Goal: Navigation & Orientation: Find specific page/section

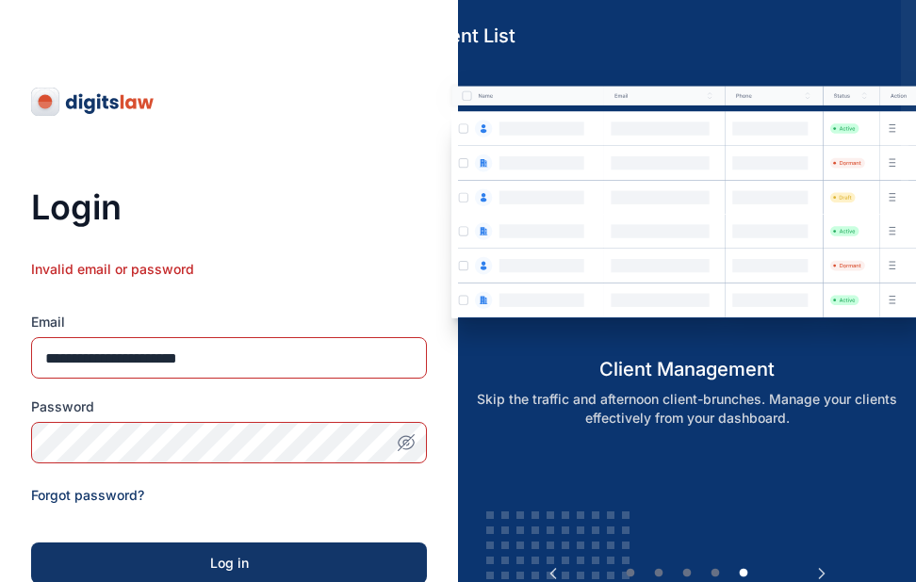
click at [405, 455] on button "button" at bounding box center [405, 442] width 41 height 41
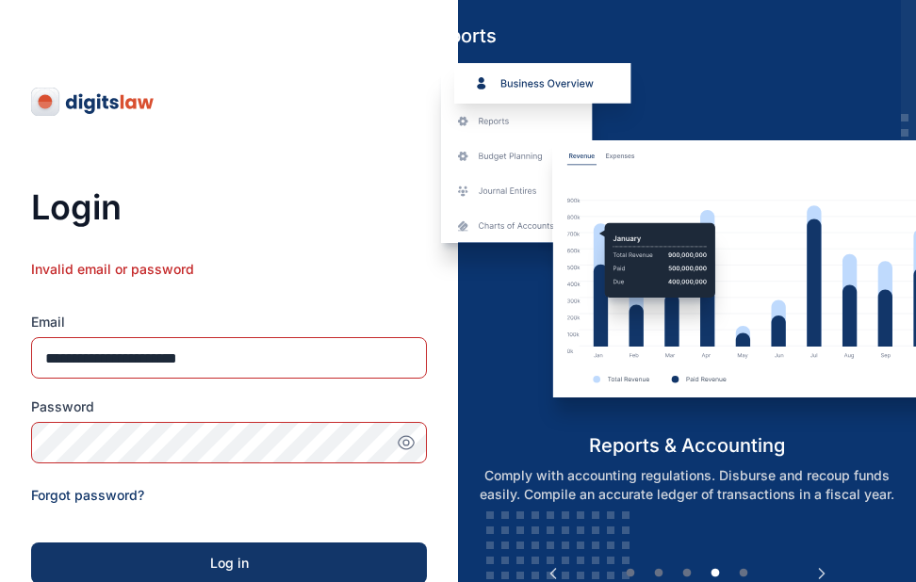
click at [366, 522] on form "**********" at bounding box center [229, 475] width 396 height 430
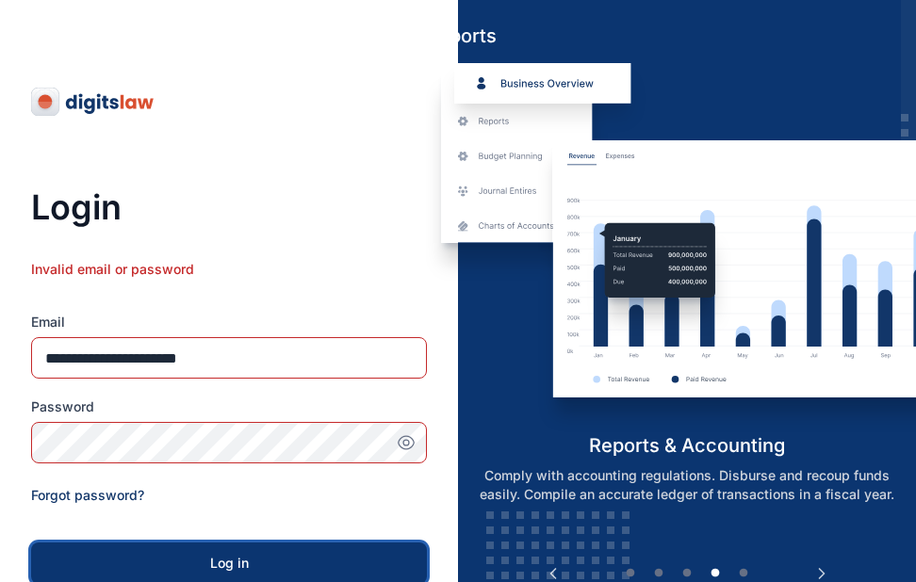
click at [304, 572] on div "Log in" at bounding box center [228, 563] width 335 height 19
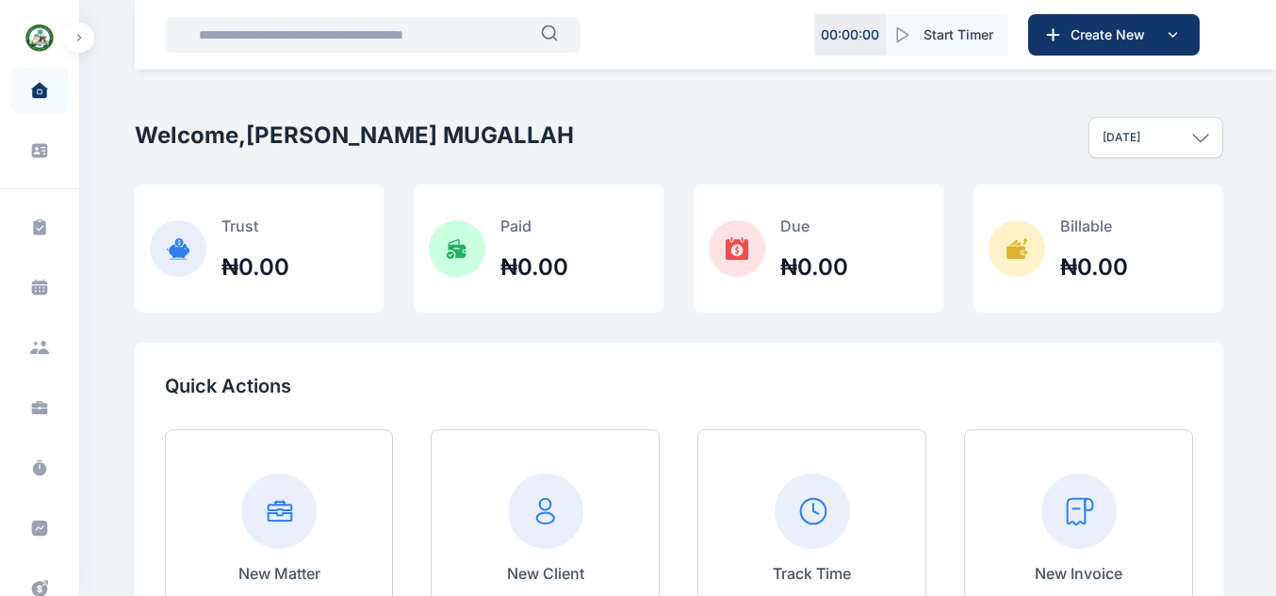
click at [1179, 138] on div "Today" at bounding box center [1155, 137] width 135 height 41
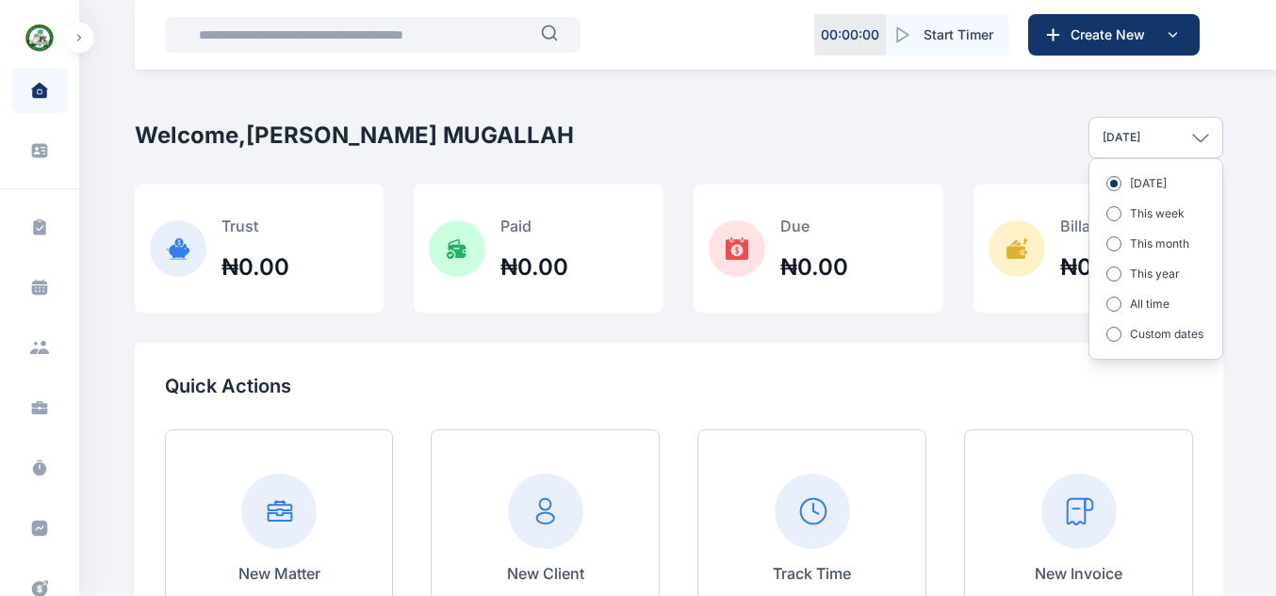
click at [1179, 138] on div "Today" at bounding box center [1155, 137] width 135 height 41
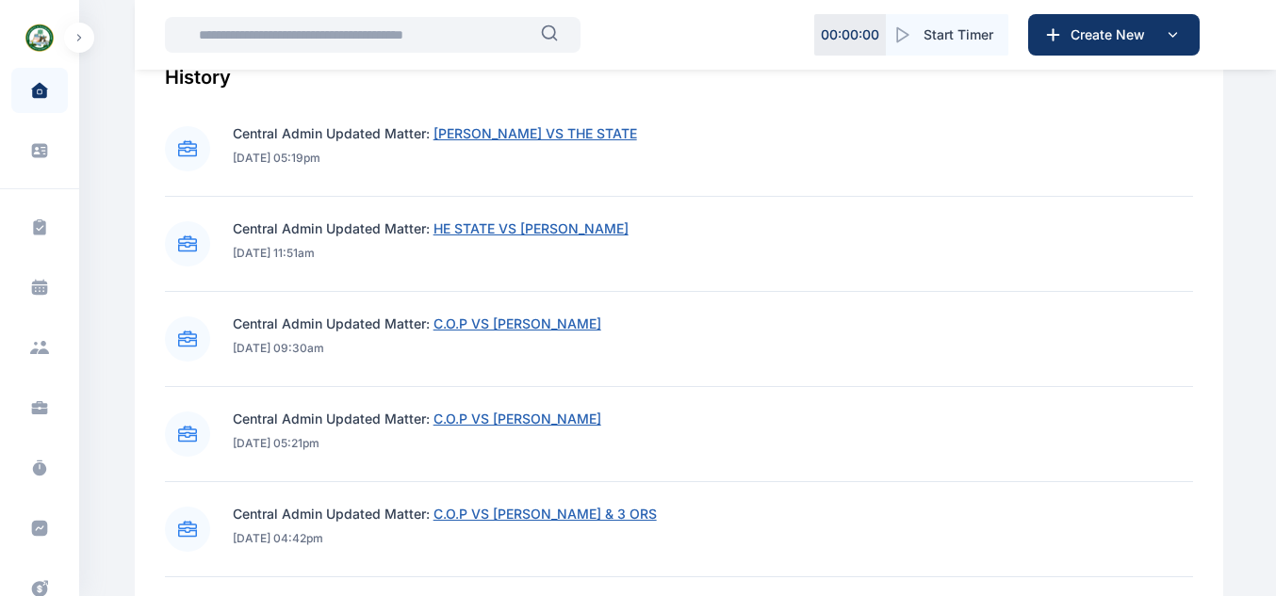
scroll to position [924, 0]
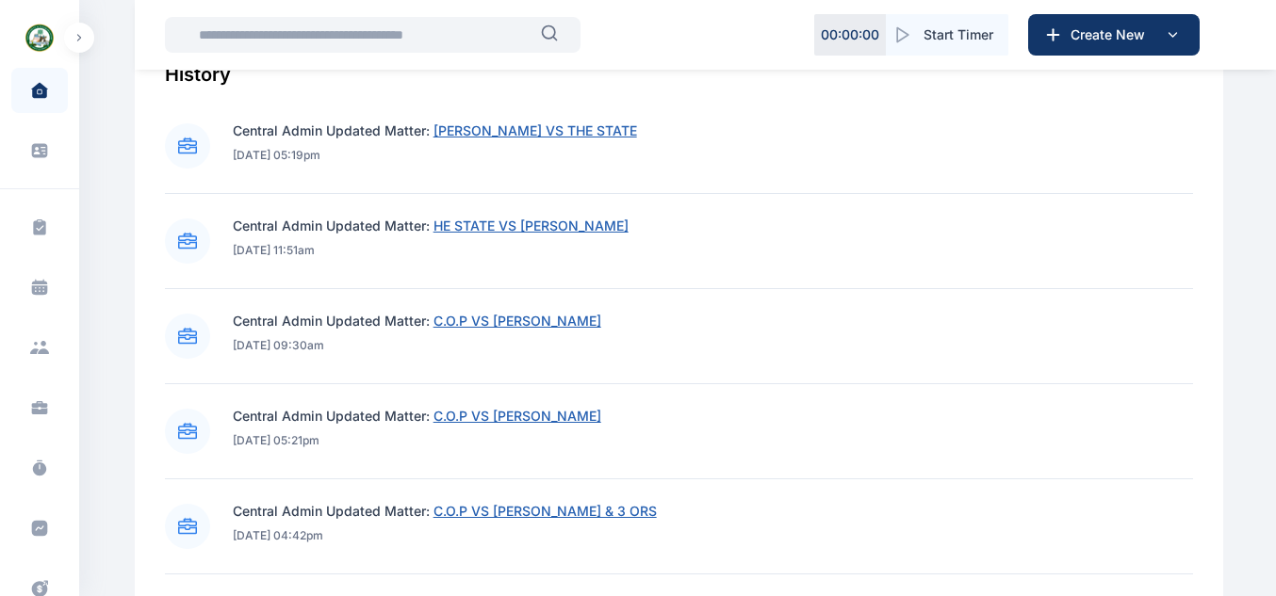
click at [789, 144] on div "Central Admin Updated Matter: JIBRIN HASSAN VS THE STATE 21/08/2025 at 05:19pm" at bounding box center [679, 146] width 1028 height 49
click at [529, 127] on span "JIBRIN HASSAN VS THE STATE" at bounding box center [534, 130] width 203 height 16
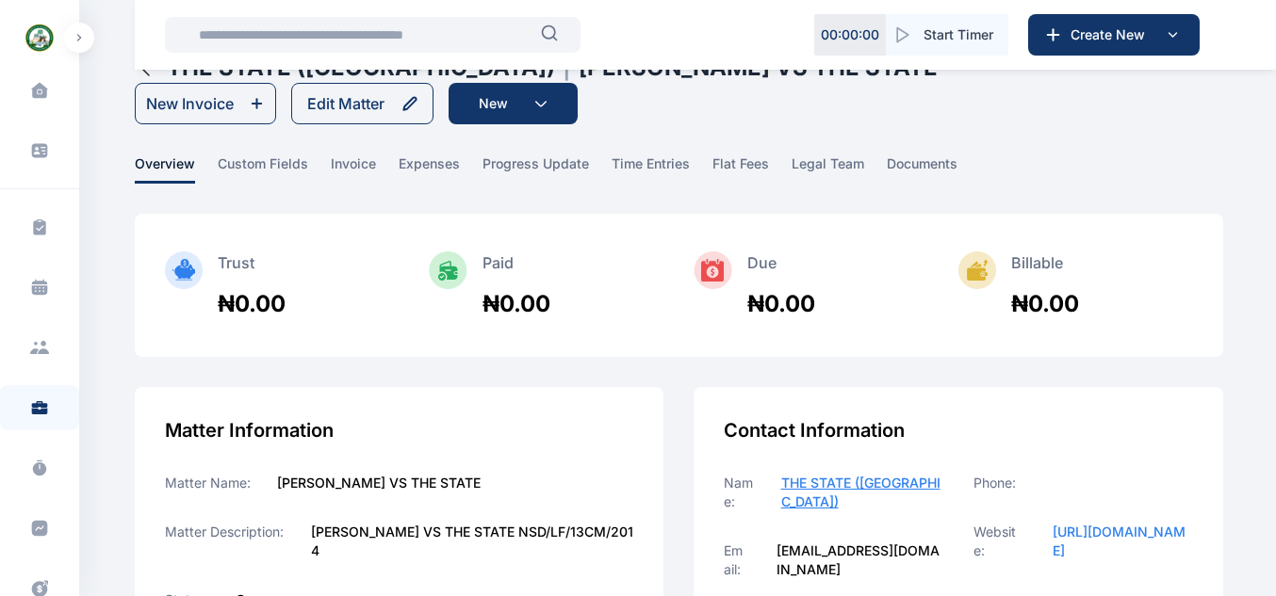
scroll to position [75, 0]
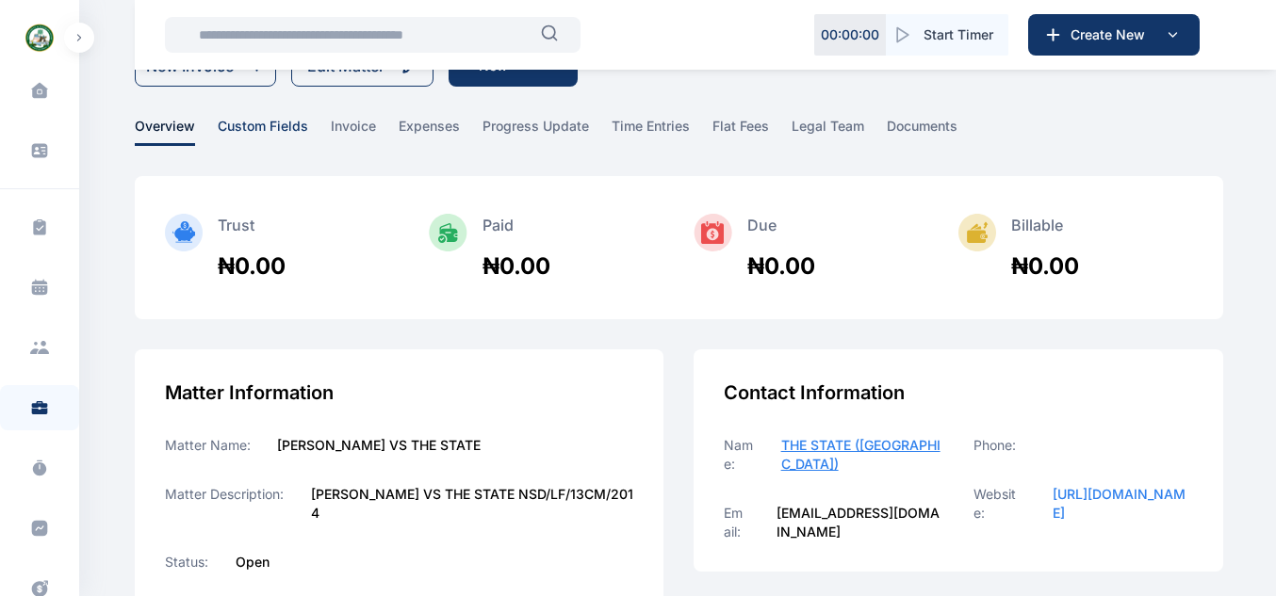
click at [285, 136] on span "custom fields" at bounding box center [263, 131] width 90 height 29
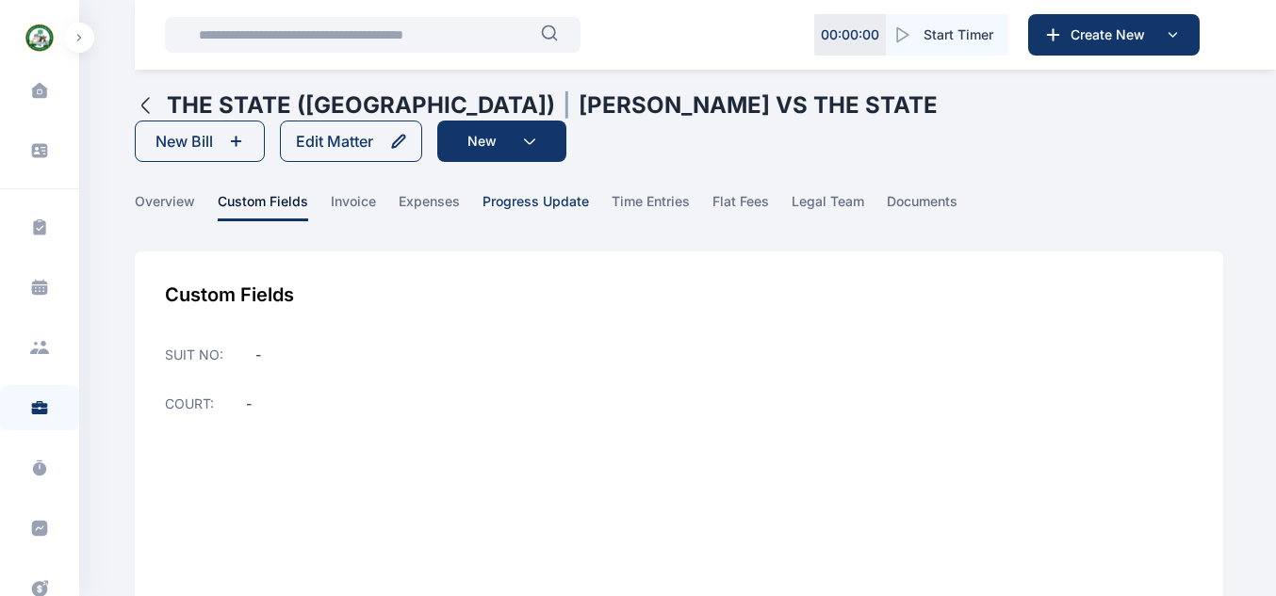
click at [504, 192] on span "progress update" at bounding box center [535, 206] width 106 height 29
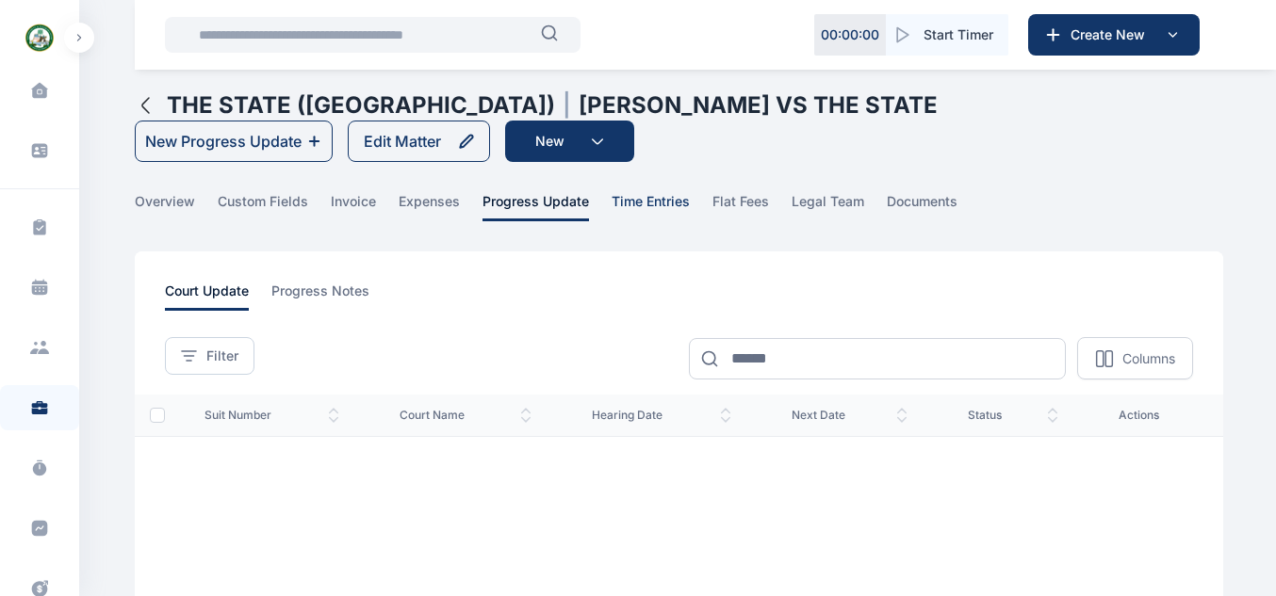
click at [664, 204] on span "time entries" at bounding box center [650, 206] width 78 height 29
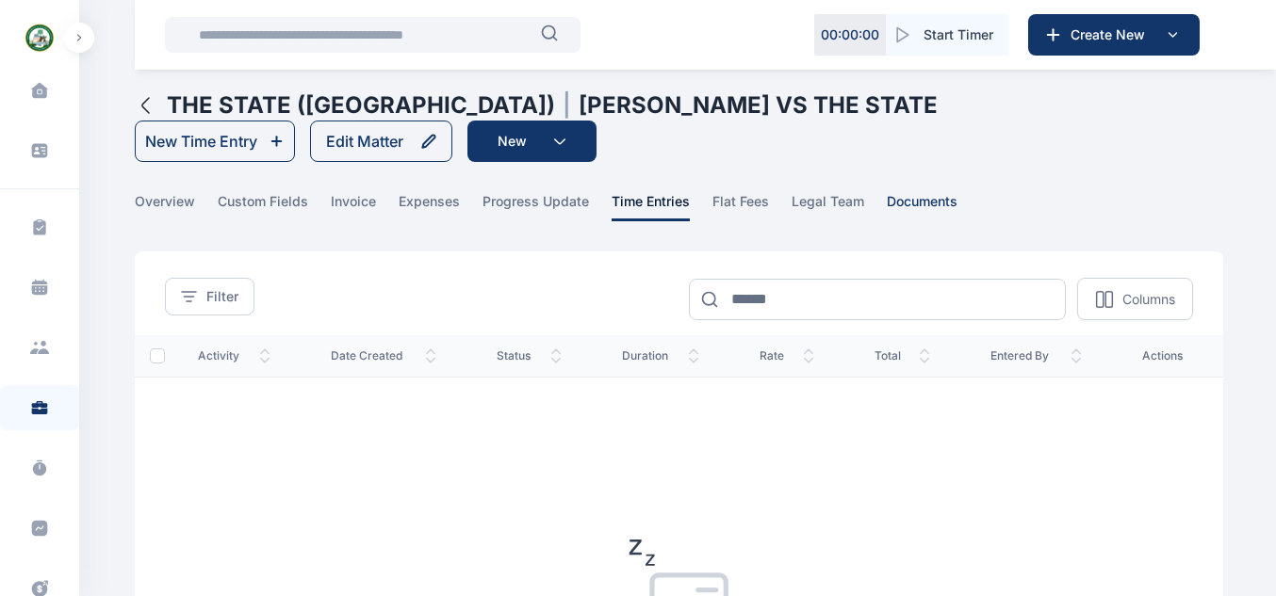
click at [904, 195] on span "documents" at bounding box center [921, 206] width 71 height 29
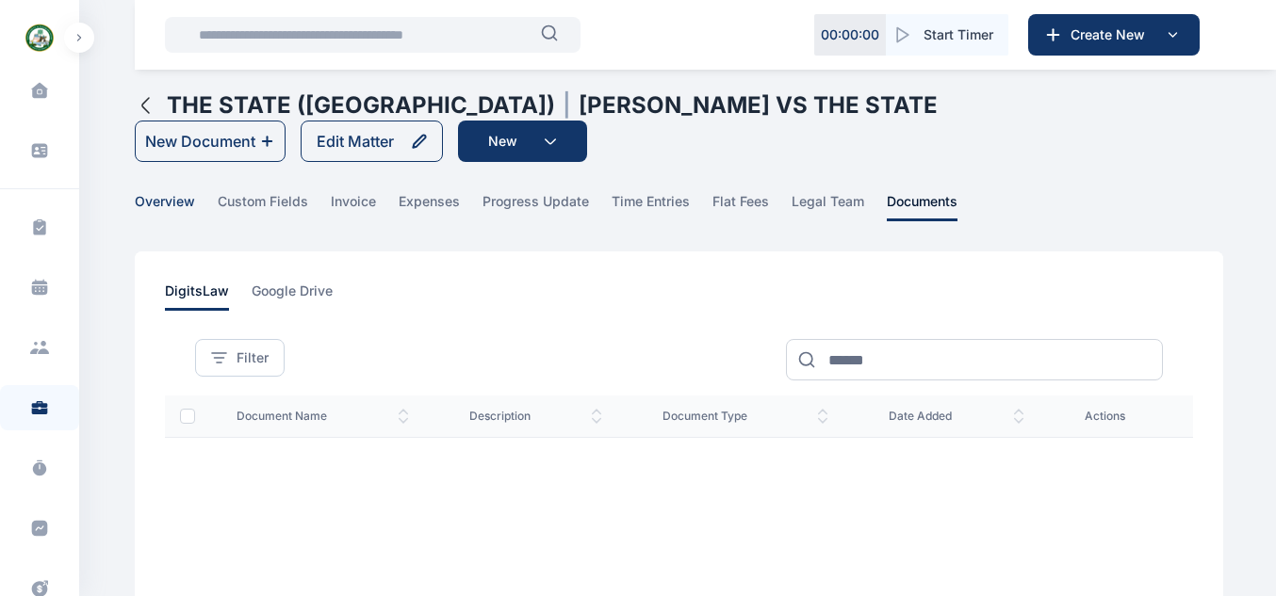
click at [187, 194] on span "overview" at bounding box center [165, 206] width 60 height 29
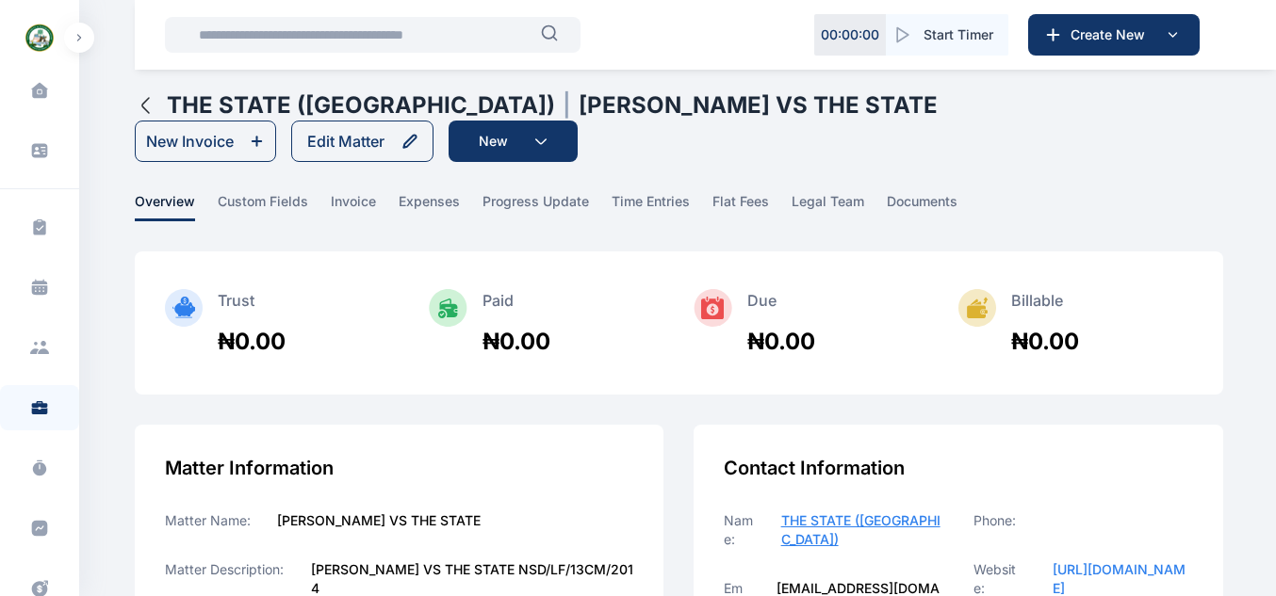
click at [150, 103] on icon "button" at bounding box center [146, 105] width 23 height 23
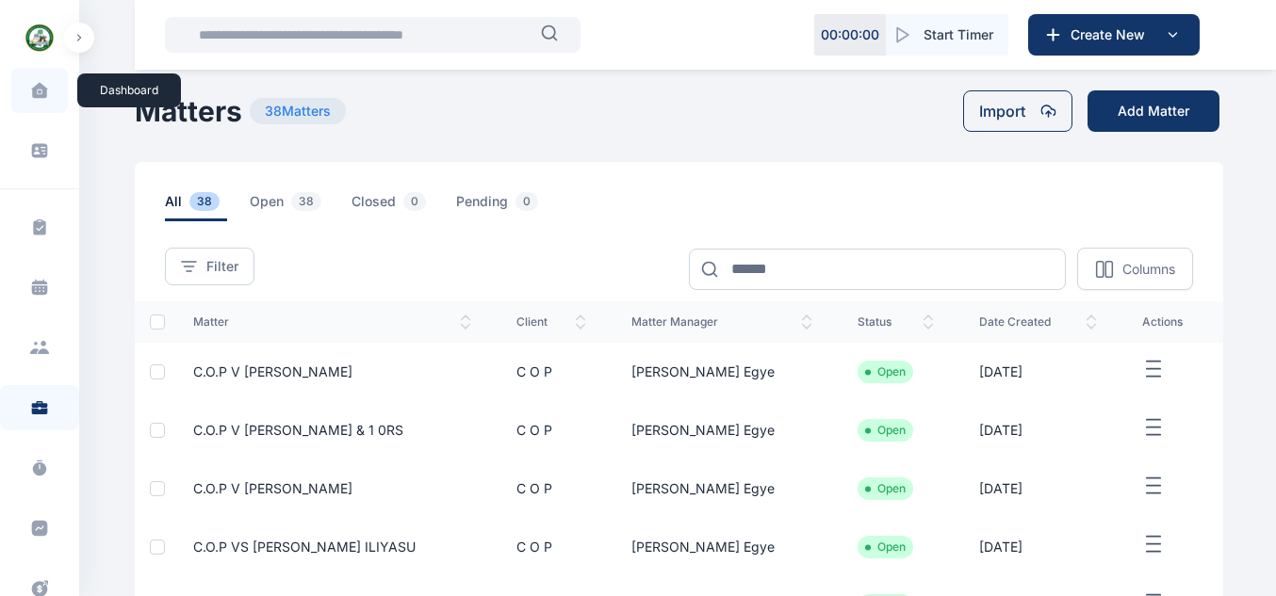
click at [37, 95] on icon at bounding box center [39, 90] width 16 height 15
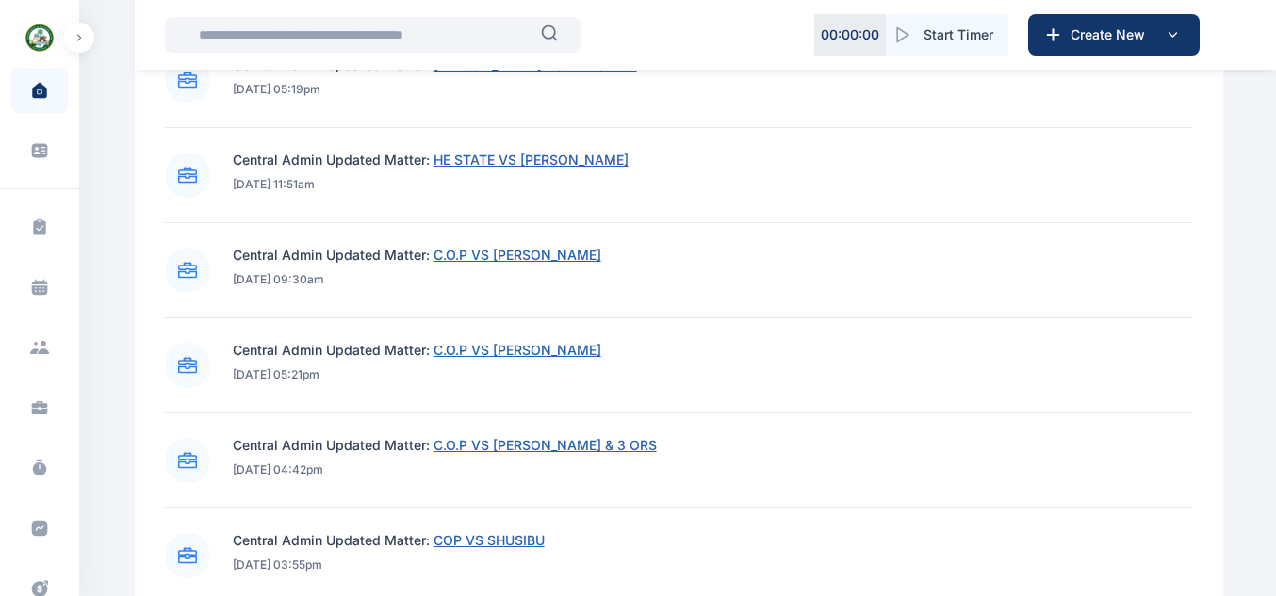
scroll to position [1012, 0]
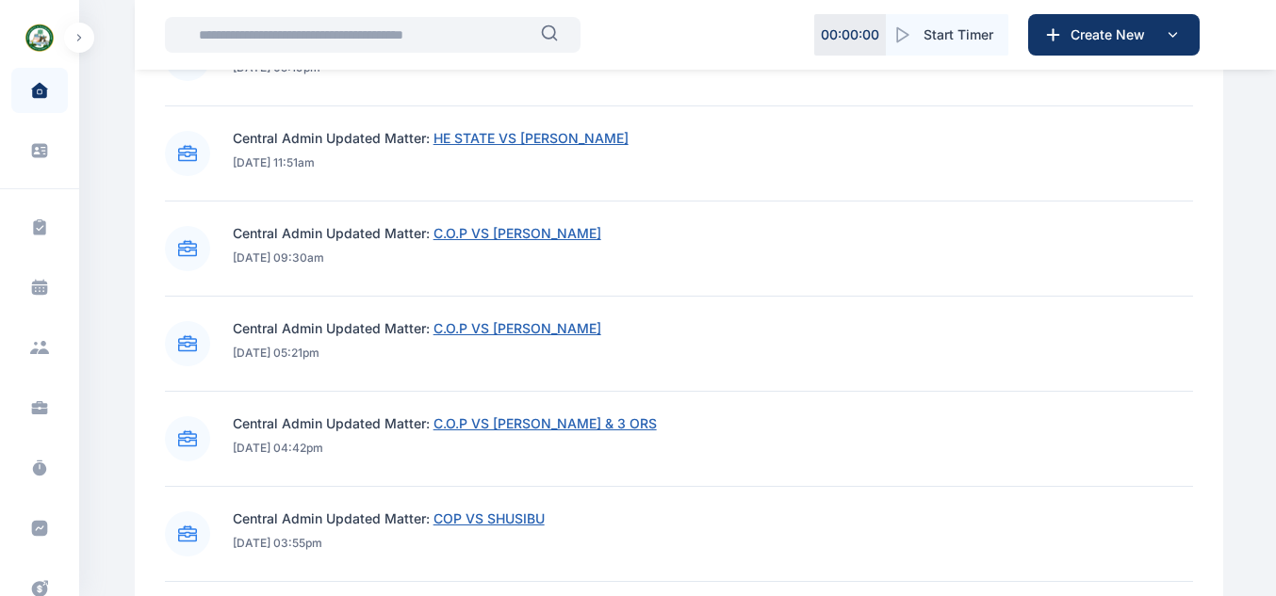
click at [625, 419] on span "C.O.P VS ISAAC AYOLEVE & 3 ORS" at bounding box center [544, 423] width 223 height 16
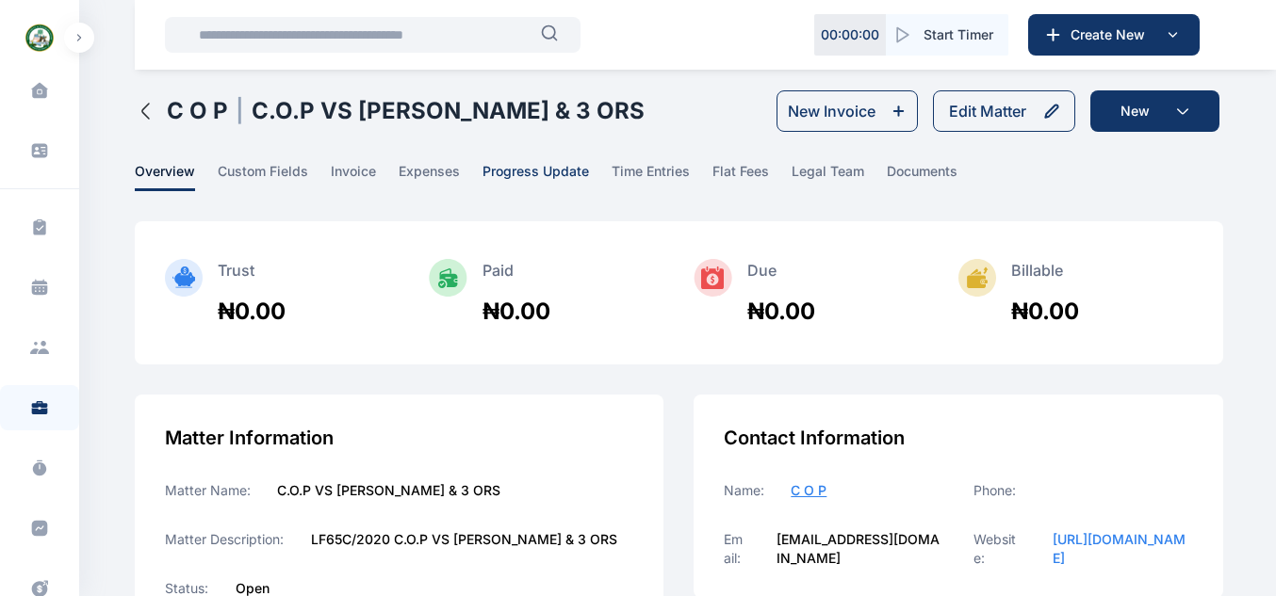
click at [498, 168] on span "progress update" at bounding box center [535, 176] width 106 height 29
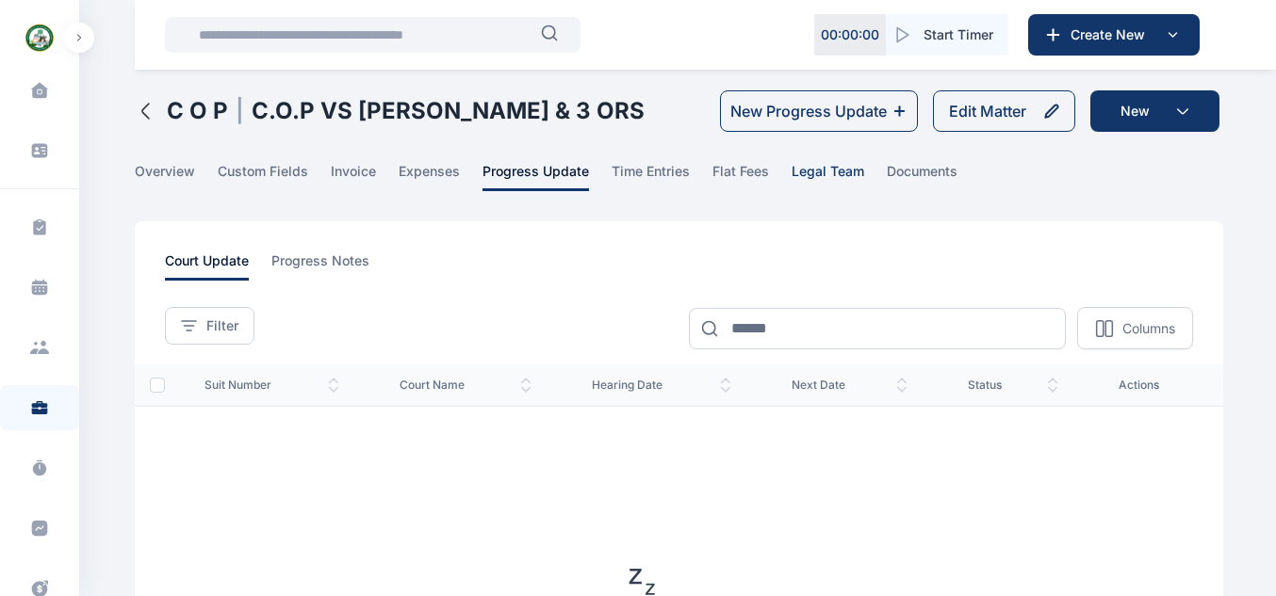
click at [812, 171] on span "legal team" at bounding box center [827, 176] width 73 height 29
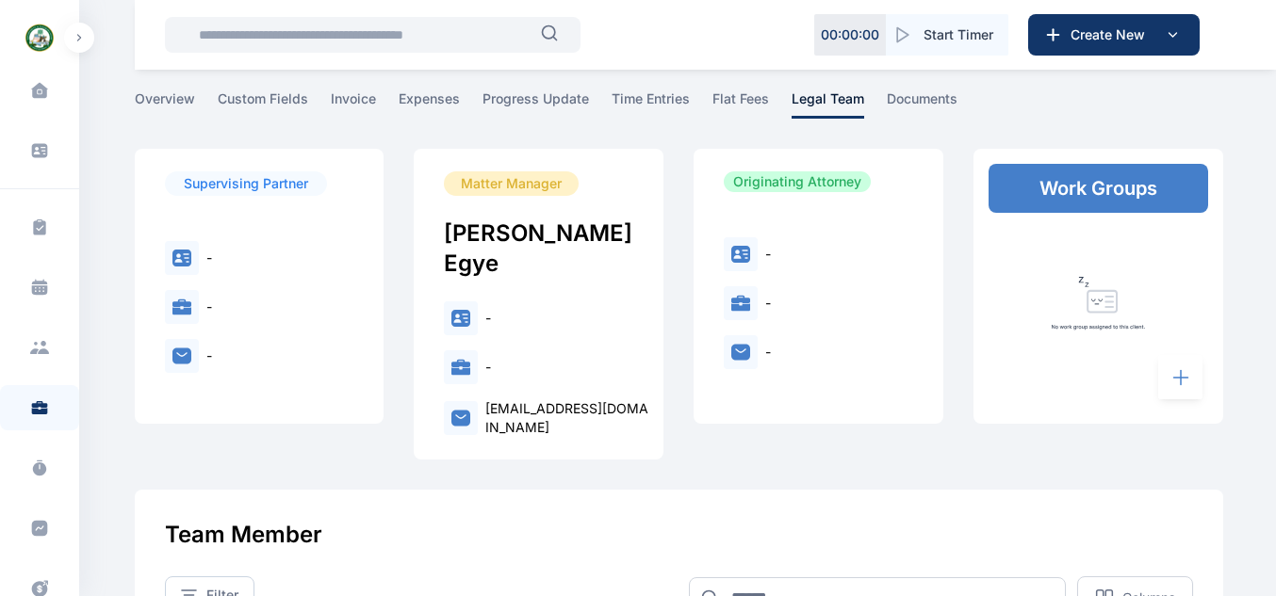
scroll to position [57, 0]
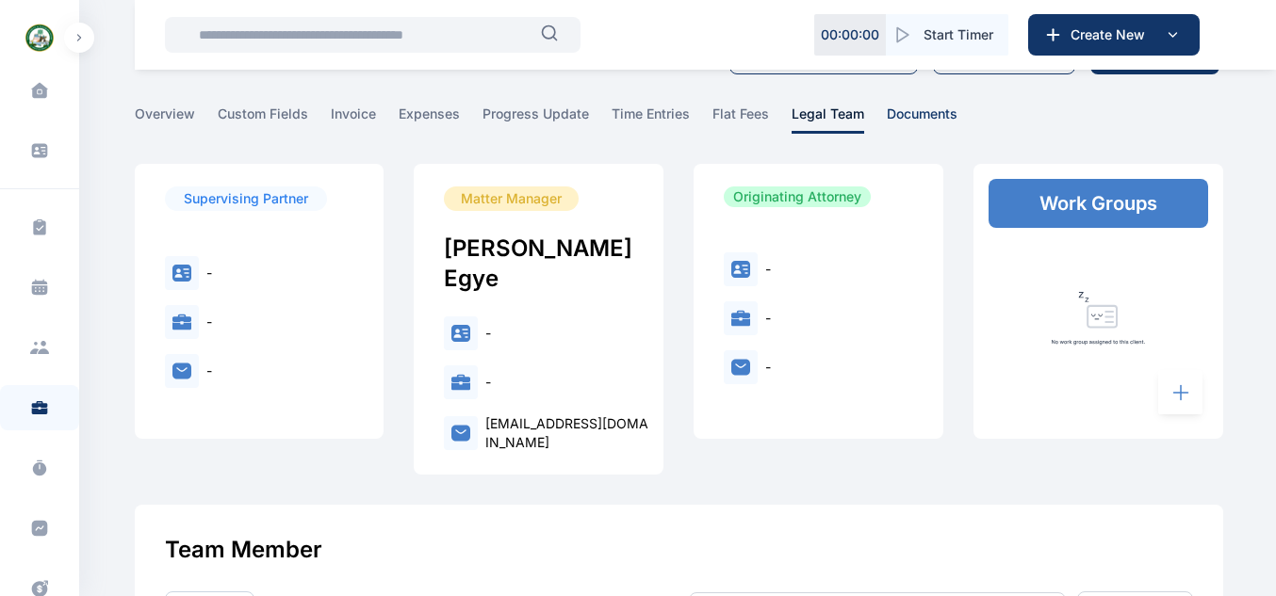
click at [899, 122] on span "documents" at bounding box center [921, 119] width 71 height 29
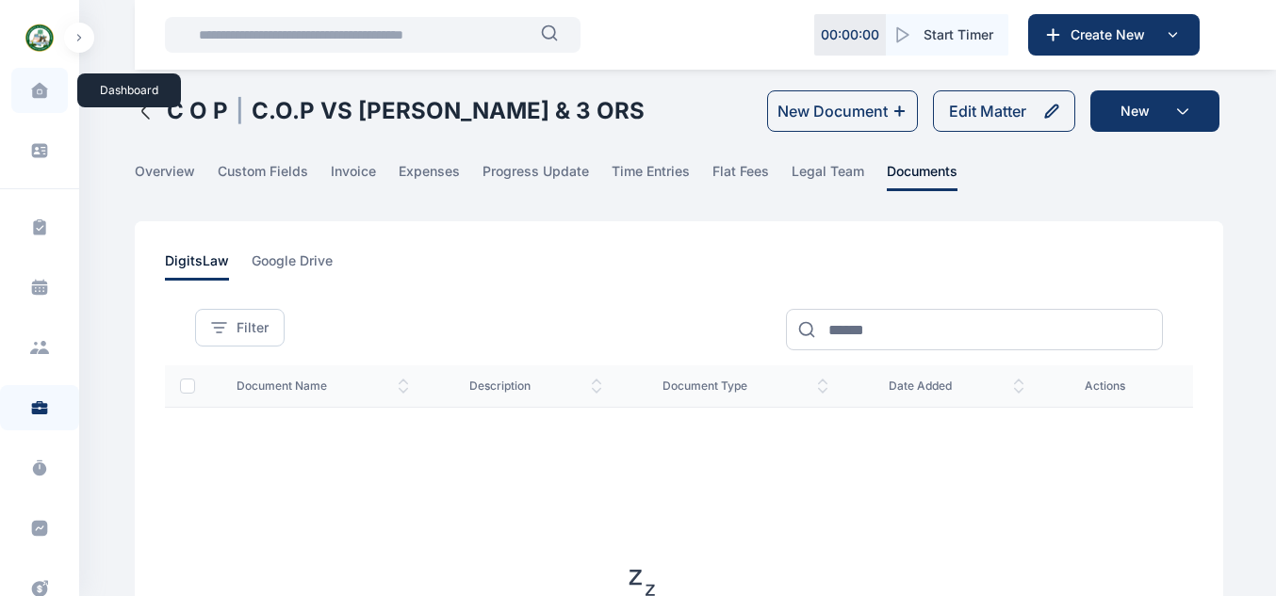
click at [26, 107] on span at bounding box center [39, 91] width 47 height 40
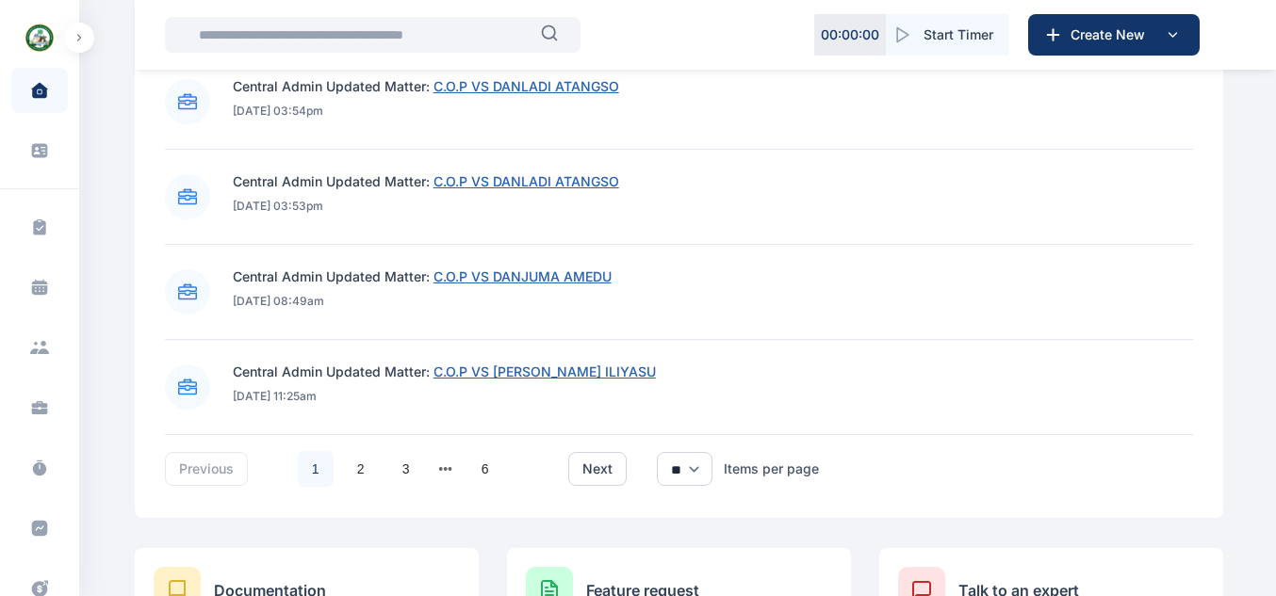
scroll to position [1583, 0]
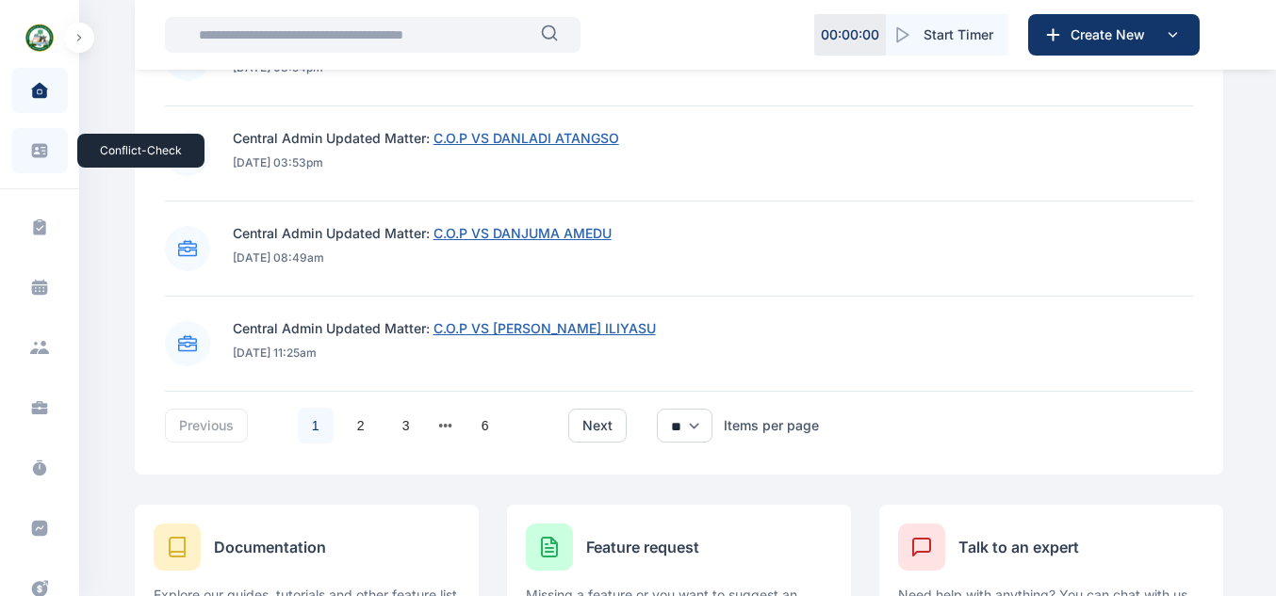
click at [42, 136] on span at bounding box center [39, 150] width 49 height 41
click at [43, 154] on icon at bounding box center [40, 151] width 16 height 14
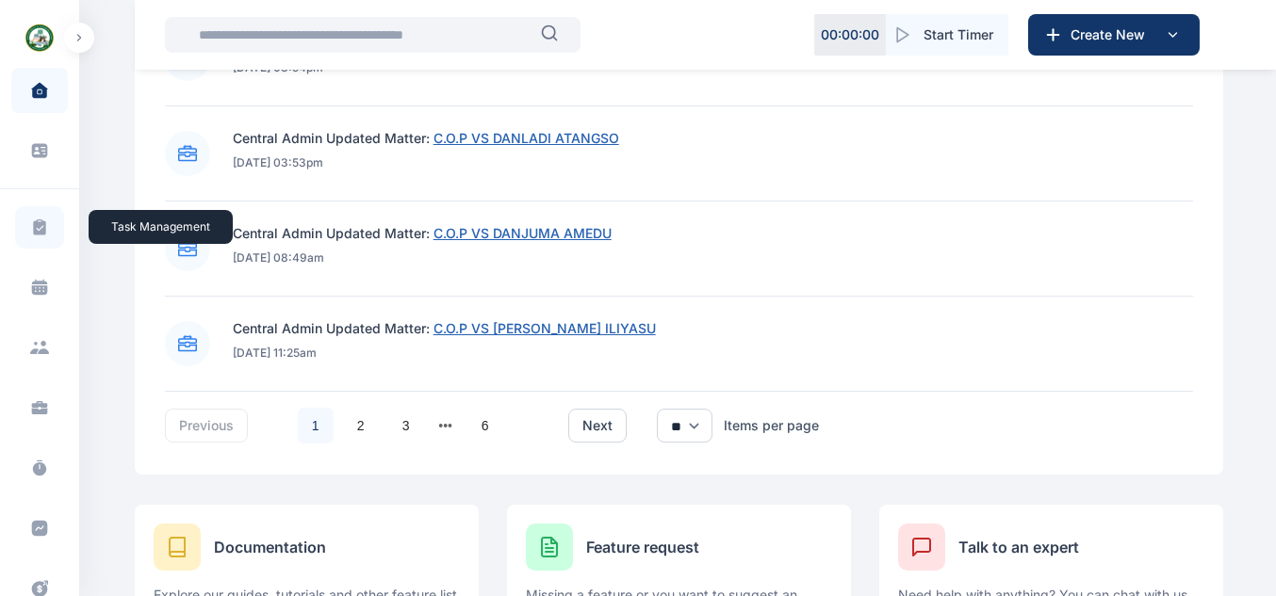
click at [42, 242] on span at bounding box center [39, 227] width 49 height 42
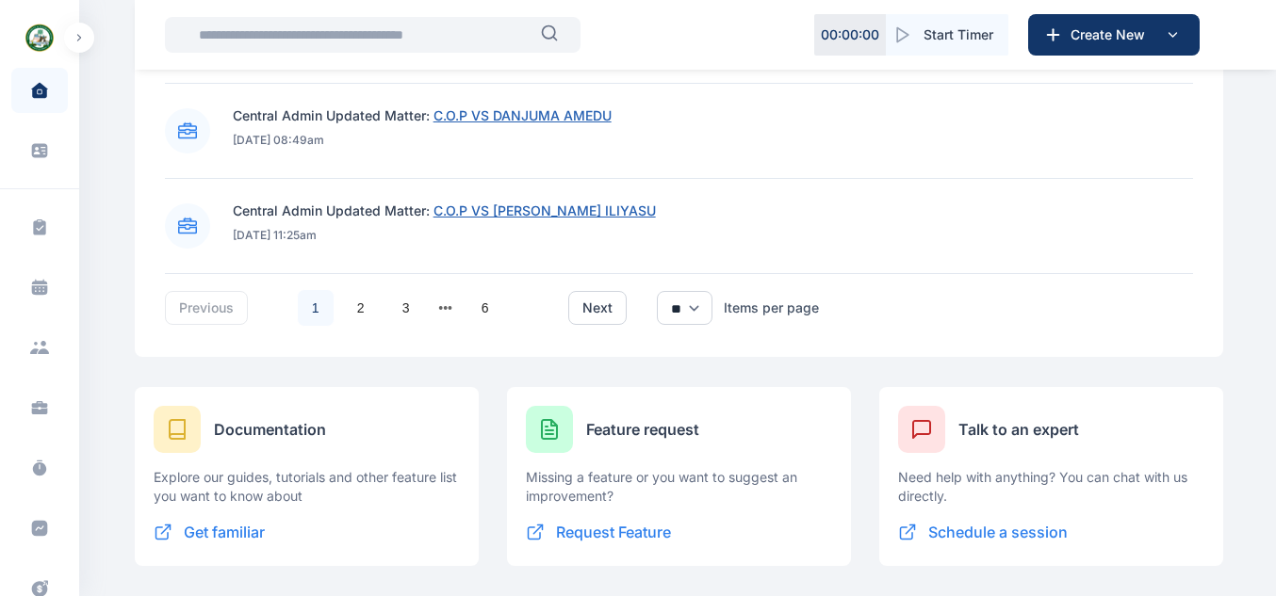
scroll to position [1650, 0]
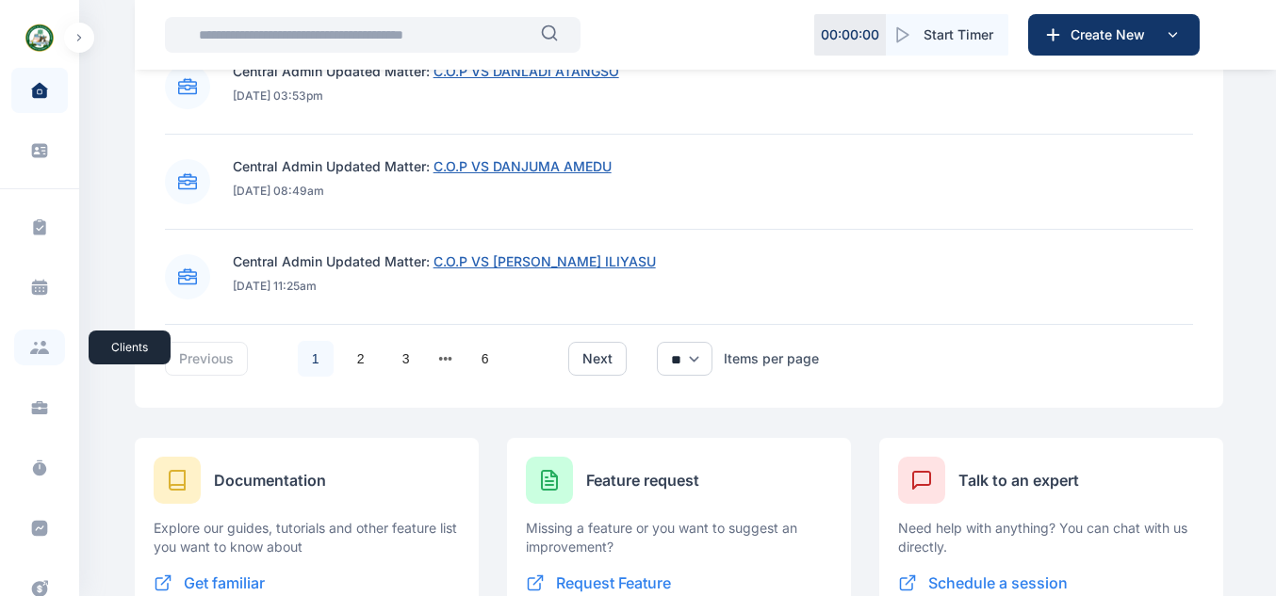
click at [41, 338] on span at bounding box center [39, 348] width 51 height 36
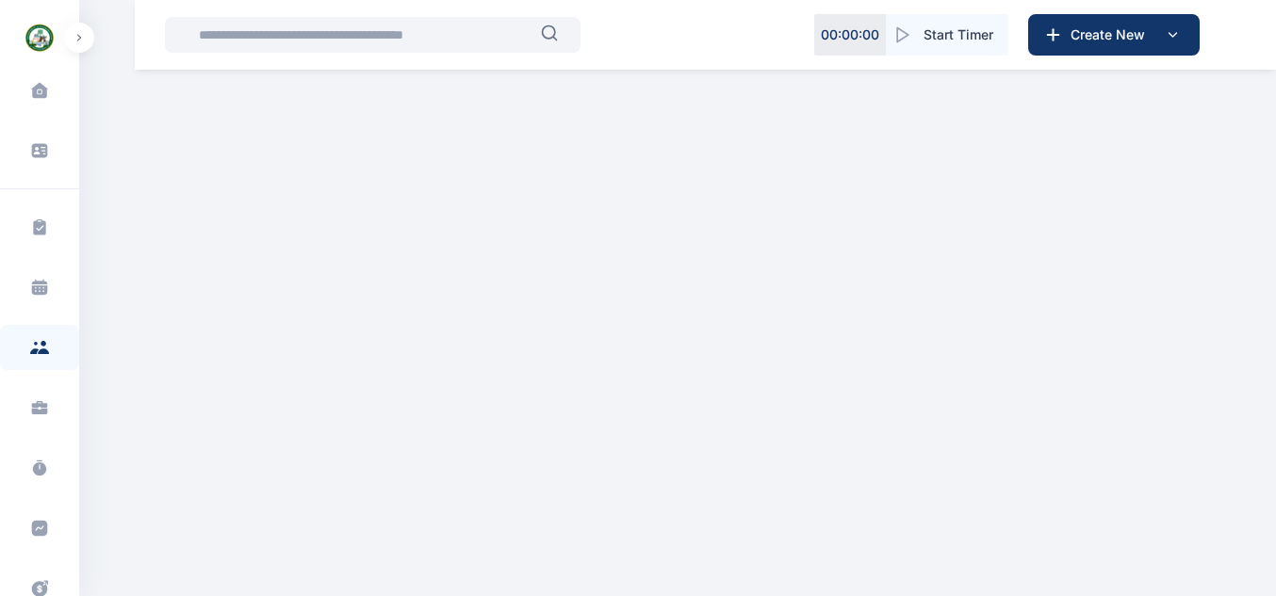
click at [41, 338] on span at bounding box center [39, 348] width 51 height 36
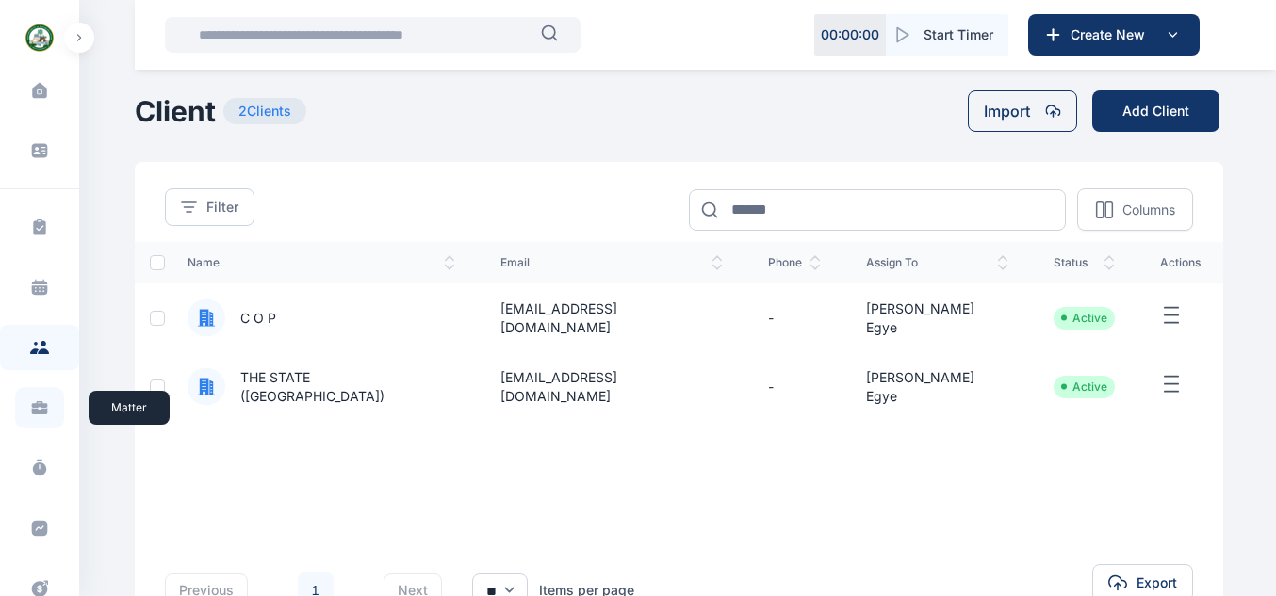
click at [45, 414] on icon at bounding box center [39, 407] width 19 height 19
